Goal: Communication & Community: Participate in discussion

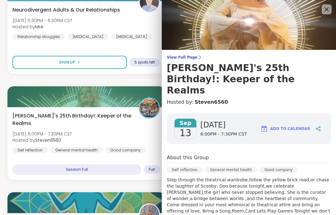
click at [326, 4] on img at bounding box center [249, 25] width 174 height 50
click at [322, 3] on img at bounding box center [249, 25] width 174 height 50
click at [321, 9] on img at bounding box center [249, 25] width 174 height 50
click at [326, 9] on icon at bounding box center [326, 9] width 7 height 7
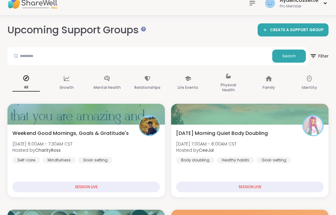
click at [298, 156] on div "Saturday Morning Quiet Body Doubling Sat, Sep 13 | 7:00AM - 8:00AM CST Hosted b…" at bounding box center [250, 147] width 148 height 34
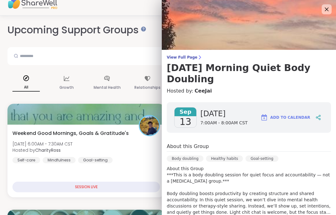
click at [335, 12] on img at bounding box center [249, 25] width 174 height 50
click at [333, 17] on img at bounding box center [249, 25] width 174 height 50
click at [326, 11] on icon at bounding box center [326, 9] width 7 height 7
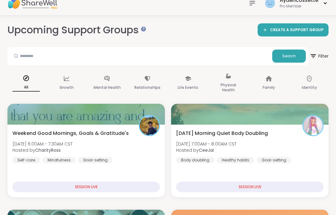
click at [290, 156] on div "Saturday Morning Quiet Body Doubling Sat, Sep 13 | 7:00AM - 8:00AM CST Hosted b…" at bounding box center [250, 147] width 148 height 34
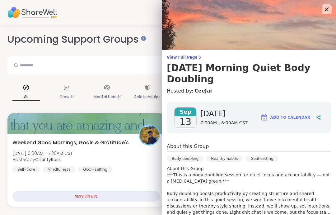
click at [331, 6] on icon at bounding box center [326, 9] width 7 height 7
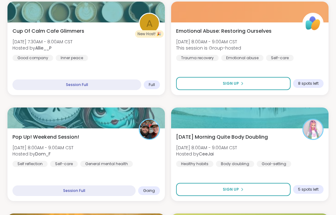
scroll to position [217, 0]
click at [153, 68] on div "Cup Of Calm Cafe Glimmers Sat, Sep 13 | 7:30AM - 8:00AM CST Hosted by Allie__P …" at bounding box center [86, 58] width 158 height 73
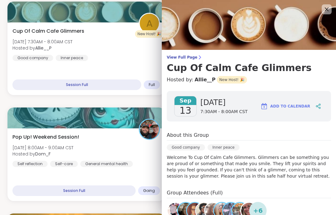
scroll to position [0, 0]
click at [329, 12] on icon at bounding box center [326, 9] width 7 height 7
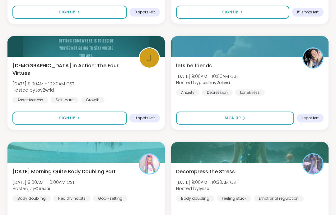
scroll to position [513, 0]
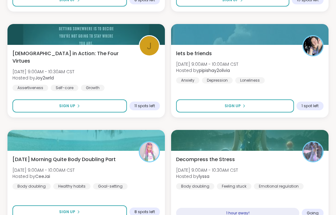
click at [284, 174] on div "Decompress the Stress Sat, Sep 13 | 9:00AM - 10:30AM CST Hosted by lyssa Body d…" at bounding box center [250, 173] width 148 height 34
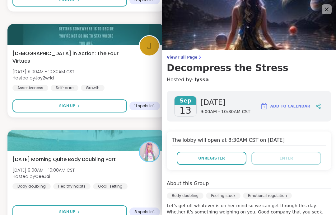
scroll to position [0, 0]
click at [328, 17] on img at bounding box center [249, 25] width 174 height 50
click at [327, 17] on img at bounding box center [249, 25] width 174 height 50
click at [326, 15] on img at bounding box center [249, 25] width 174 height 50
click at [324, 13] on icon at bounding box center [326, 9] width 7 height 7
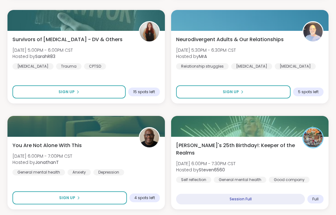
scroll to position [1703, 0]
click at [315, 169] on div "[PERSON_NAME]'s 25th Birthday!: Keeper of the Realms [DATE] 6:00PM - 7:30PM CST…" at bounding box center [250, 162] width 148 height 41
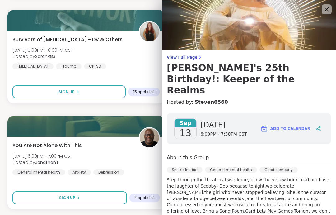
scroll to position [0, 0]
click at [331, 7] on icon at bounding box center [326, 9] width 7 height 7
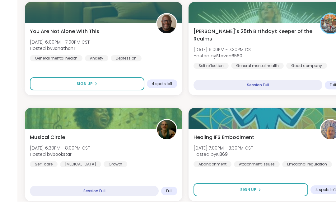
scroll to position [1829, 0]
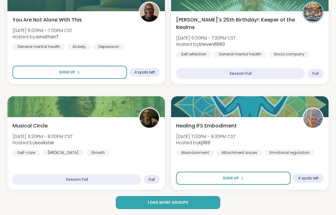
click at [199, 208] on button "Load more groups" at bounding box center [168, 202] width 105 height 13
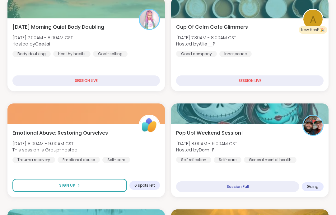
scroll to position [127, 0]
click at [302, 145] on div "Pop Up! Weekend Session! [DATE] 8:00AM - 9:00AM CST Hosted by Dom_F Self reflec…" at bounding box center [250, 146] width 148 height 34
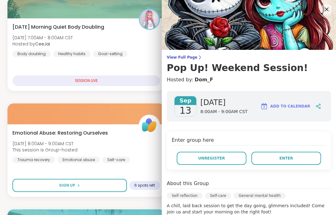
click at [281, 158] on span "Enter" at bounding box center [287, 158] width 14 height 6
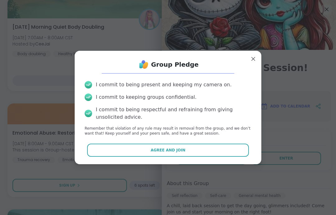
click at [238, 154] on button "Agree and Join" at bounding box center [168, 150] width 162 height 13
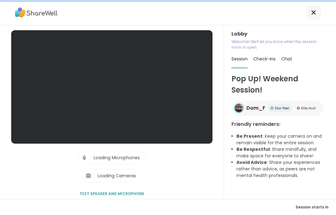
scroll to position [25, 0]
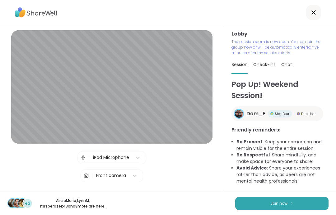
click at [307, 204] on button "Join now" at bounding box center [281, 203] width 93 height 13
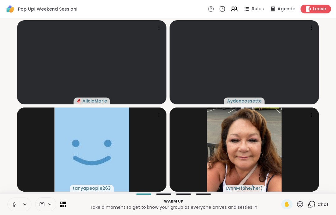
click at [16, 202] on icon at bounding box center [15, 205] width 6 height 6
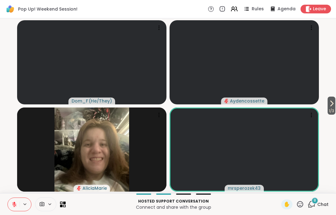
click at [322, 113] on video-player-container "1 / 3 Dom_F ( He/They ) [DEMOGRAPHIC_DATA] AliciaMarie mrsperozek43" at bounding box center [168, 106] width 329 height 170
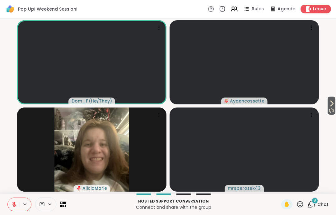
click at [334, 103] on icon at bounding box center [331, 103] width 7 height 7
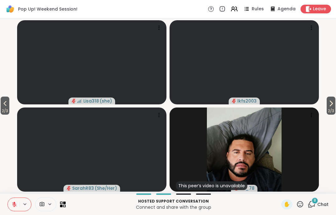
click at [327, 110] on span "2 / 3" at bounding box center [331, 110] width 9 height 7
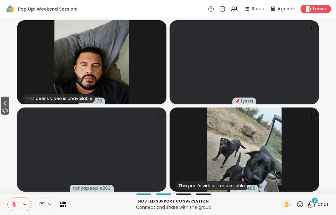
click at [9, 108] on span "3 / 3" at bounding box center [5, 110] width 9 height 7
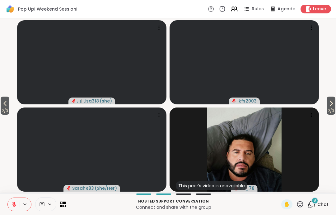
click at [12, 110] on video-player-container "2 / 3 2 / 3 Lisa318 ( she ) lkfs2003 SarahR83 ( She/Her ) This peer’s video is …" at bounding box center [168, 106] width 329 height 170
click at [9, 104] on button "2 / 3" at bounding box center [5, 106] width 9 height 18
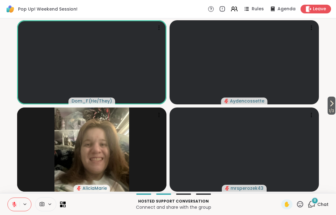
click at [18, 209] on button at bounding box center [14, 204] width 12 height 13
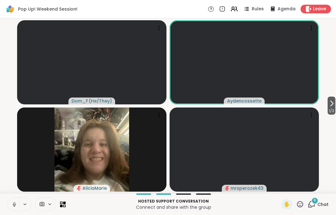
click at [11, 204] on button at bounding box center [14, 204] width 12 height 13
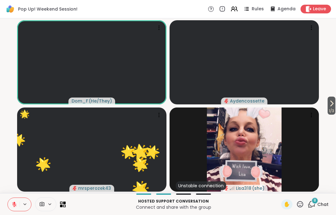
click at [14, 204] on icon at bounding box center [15, 205] width 6 height 6
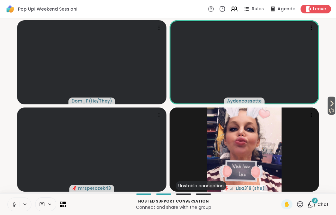
click at [14, 204] on icon at bounding box center [15, 205] width 6 height 6
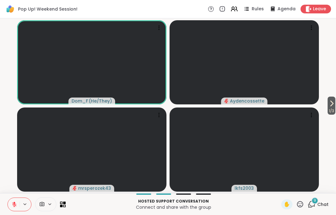
click at [17, 199] on button at bounding box center [14, 204] width 12 height 13
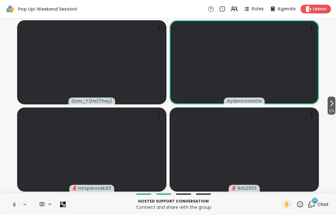
click at [12, 204] on icon at bounding box center [15, 205] width 6 height 6
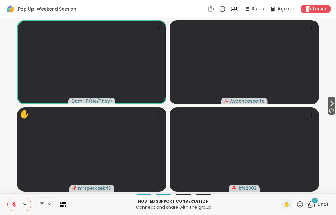
click at [298, 206] on icon at bounding box center [301, 204] width 8 height 8
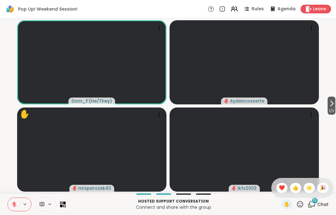
click at [324, 151] on video-player-container "1 / 3 Dom_F ( He/They ) Aydencossette ✋ mrsperozek43 lkfs2003" at bounding box center [168, 106] width 329 height 170
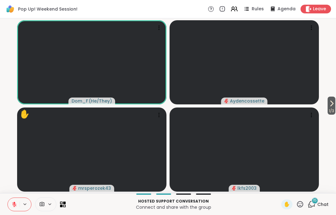
click at [332, 107] on icon at bounding box center [331, 103] width 7 height 7
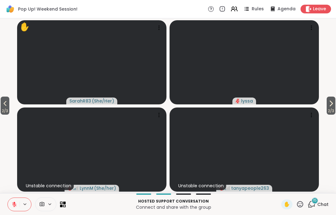
click at [16, 112] on video-player-container "2 / 3 2 / 3 ✋ SarahR83 ( She/Her ) lyssa Unstable connection [PERSON_NAME] ( Sh…" at bounding box center [168, 106] width 329 height 170
click at [15, 112] on video-player-container "2 / 3 2 / 3 ✋ SarahR83 ( She/Her ) lyssa Unstable connection [PERSON_NAME] ( Sh…" at bounding box center [168, 106] width 329 height 170
click at [2, 109] on span "2 / 3" at bounding box center [5, 110] width 9 height 7
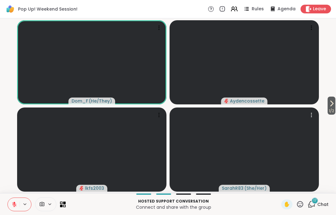
click at [318, 111] on video at bounding box center [245, 149] width 150 height 84
click at [321, 114] on video-player-container "1 / 2 Dom_F ( He/They ) Aydencossette lkfs2003 SarahR83 ( She/Her )" at bounding box center [168, 106] width 329 height 170
click at [331, 109] on span "1 / 2" at bounding box center [332, 110] width 8 height 7
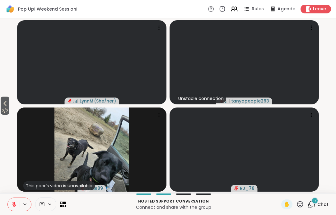
click at [1, 100] on button "2 / 2" at bounding box center [5, 106] width 9 height 18
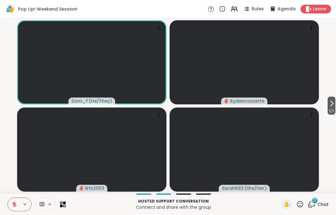
click at [321, 9] on span "Leave" at bounding box center [319, 9] width 13 height 6
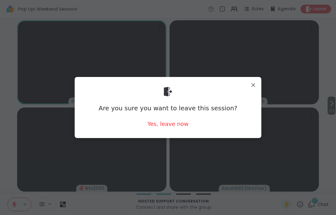
click at [183, 126] on div "Yes, leave now" at bounding box center [168, 124] width 41 height 8
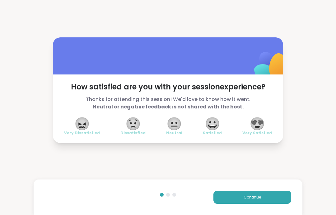
click at [271, 188] on div "Continue" at bounding box center [168, 197] width 269 height 36
click at [271, 187] on div "Continue" at bounding box center [168, 197] width 269 height 36
click at [281, 198] on button "Continue" at bounding box center [253, 197] width 78 height 13
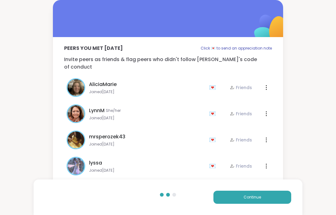
click at [283, 198] on button "Continue" at bounding box center [253, 197] width 78 height 13
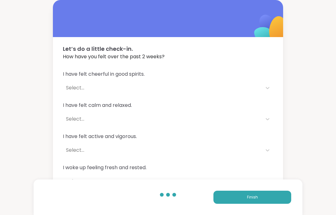
click at [287, 197] on button "Finish" at bounding box center [253, 197] width 78 height 13
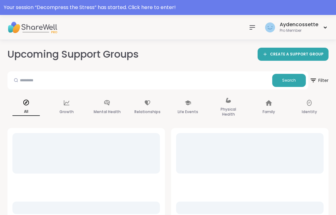
click at [277, 1] on div "Your session “ Decompress the Stress ” has started. Click here to enter!" at bounding box center [168, 7] width 336 height 15
click at [278, 7] on div at bounding box center [168, 7] width 336 height 15
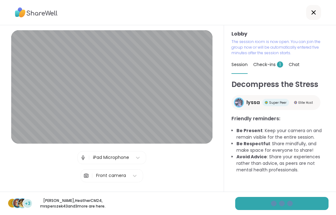
scroll to position [1, 0]
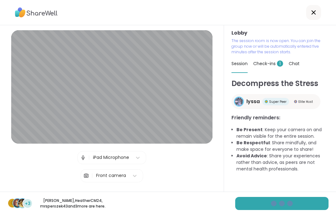
click at [271, 62] on span "Check-ins 1" at bounding box center [269, 63] width 30 height 6
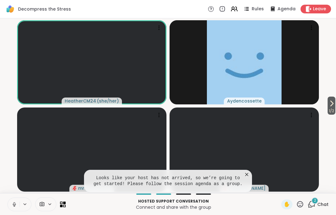
click at [245, 169] on video at bounding box center [245, 149] width 150 height 84
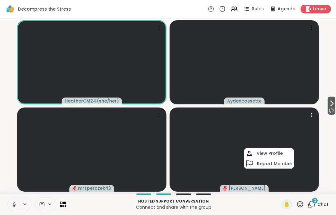
click at [313, 5] on div "Leave" at bounding box center [316, 9] width 31 height 9
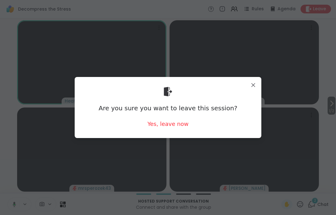
click at [183, 125] on div "Yes, leave now" at bounding box center [168, 124] width 41 height 8
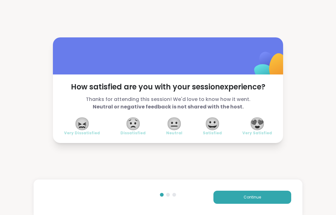
click at [253, 202] on button "Continue" at bounding box center [253, 197] width 78 height 13
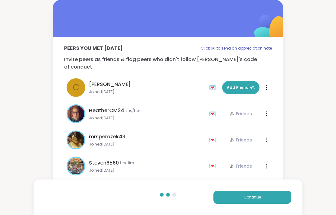
click at [253, 202] on button "Continue" at bounding box center [253, 197] width 78 height 13
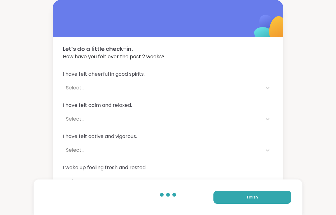
click at [272, 200] on button "Finish" at bounding box center [253, 197] width 78 height 13
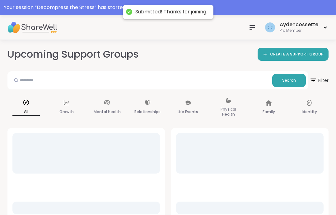
click at [294, 12] on div "Your session “ Decompress the Stress ” has started. Click here to enter!" at bounding box center [168, 7] width 336 height 15
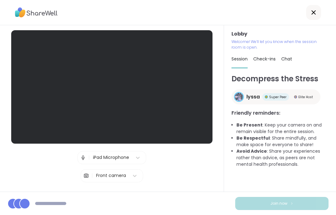
click at [273, 56] on span "Check-ins" at bounding box center [265, 59] width 22 height 6
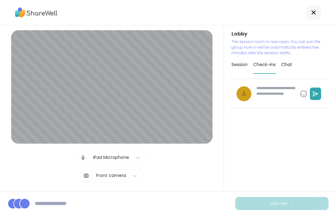
click at [245, 65] on span "Session" at bounding box center [240, 64] width 16 height 6
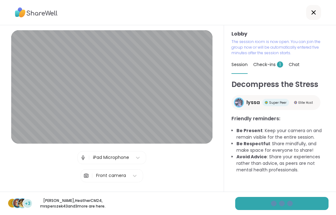
click at [272, 64] on span "Check-ins 1" at bounding box center [269, 64] width 30 height 6
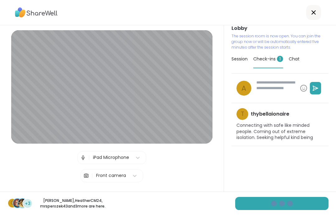
scroll to position [8, 0]
type textarea "*"
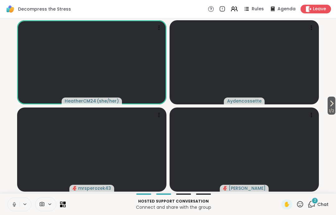
click at [10, 204] on button at bounding box center [14, 204] width 12 height 13
click at [332, 106] on icon at bounding box center [331, 103] width 7 height 7
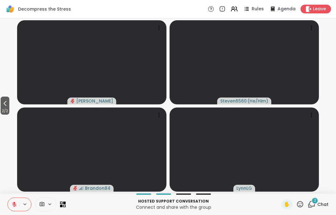
click at [3, 110] on span "2 / 2" at bounding box center [5, 110] width 9 height 7
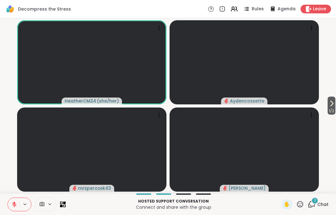
click at [318, 11] on span "Leave" at bounding box center [319, 9] width 13 height 6
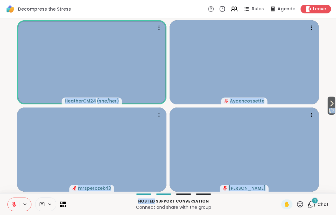
click at [8, 175] on video-player-container "1 / 2 HeatherCM24 ( she/her ) Aydencossette mrsperozek43 [PERSON_NAME]" at bounding box center [168, 106] width 329 height 170
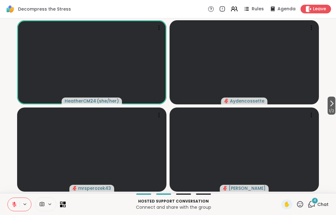
click at [11, 205] on button at bounding box center [14, 204] width 12 height 13
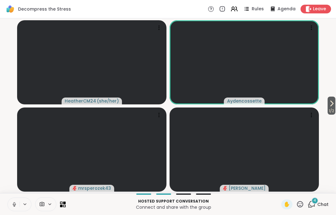
click at [11, 203] on button at bounding box center [14, 204] width 12 height 13
